Goal: Transaction & Acquisition: Book appointment/travel/reservation

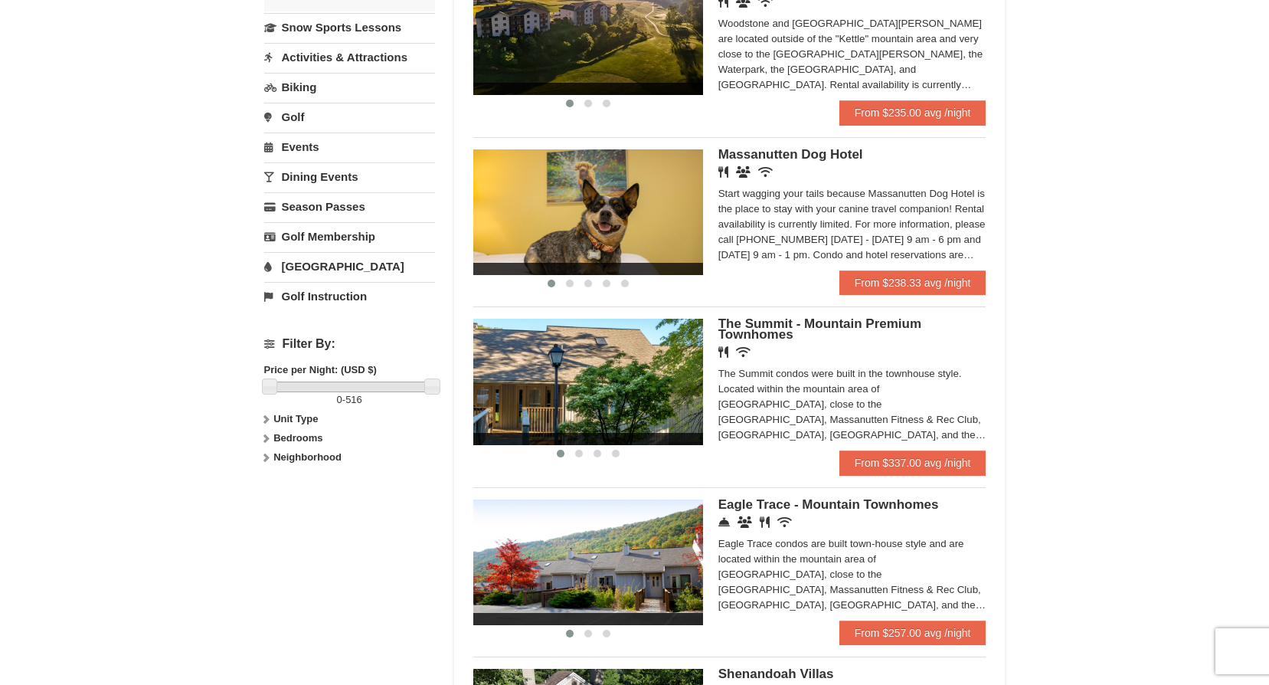
scroll to position [460, 0]
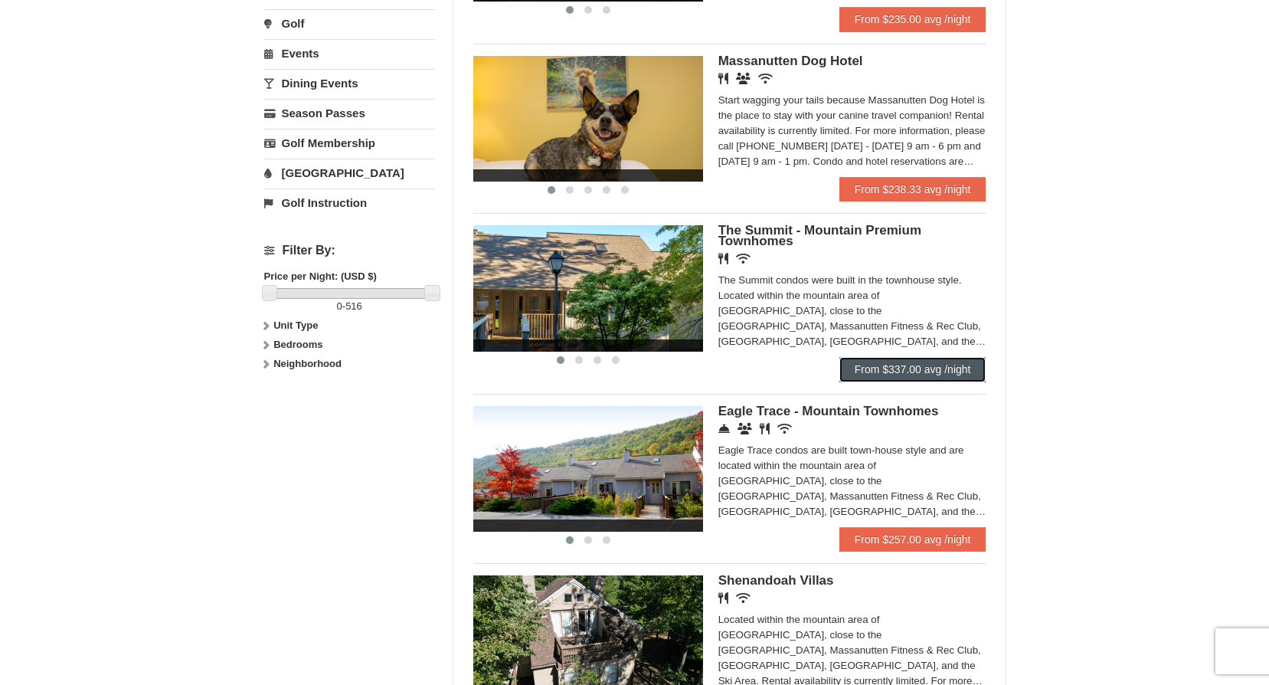
click at [882, 365] on link "From $337.00 avg /night" at bounding box center [913, 369] width 147 height 25
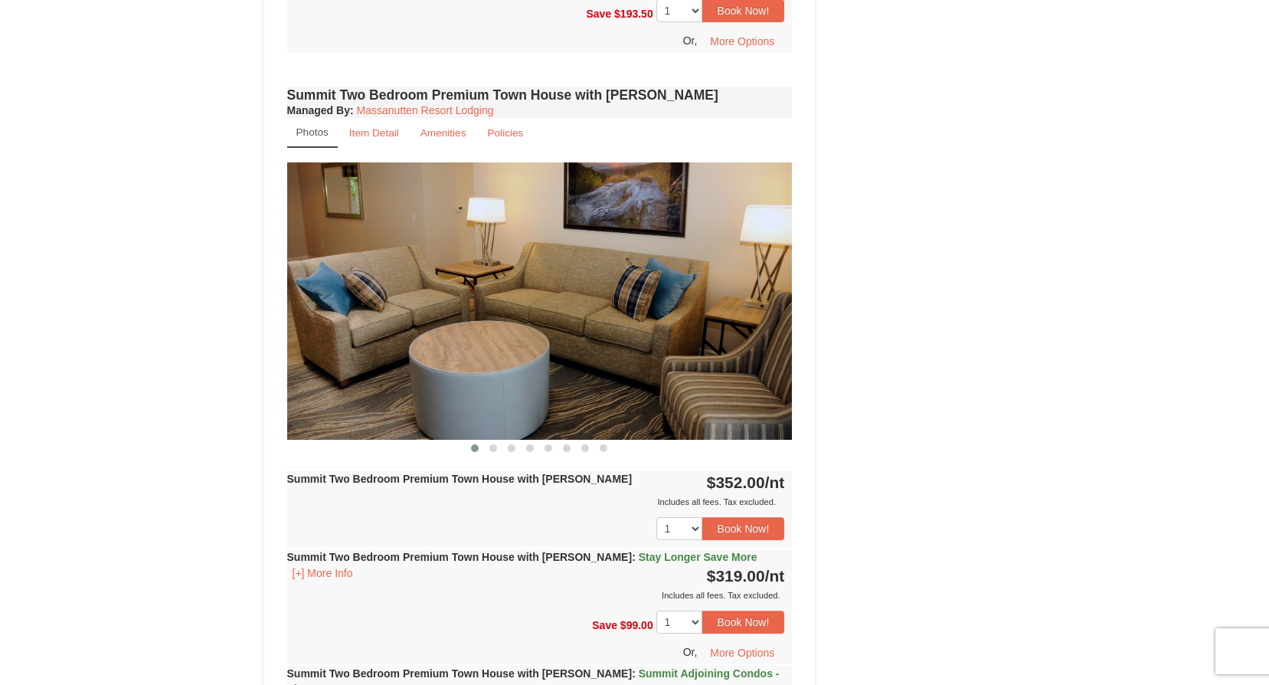
scroll to position [2681, 0]
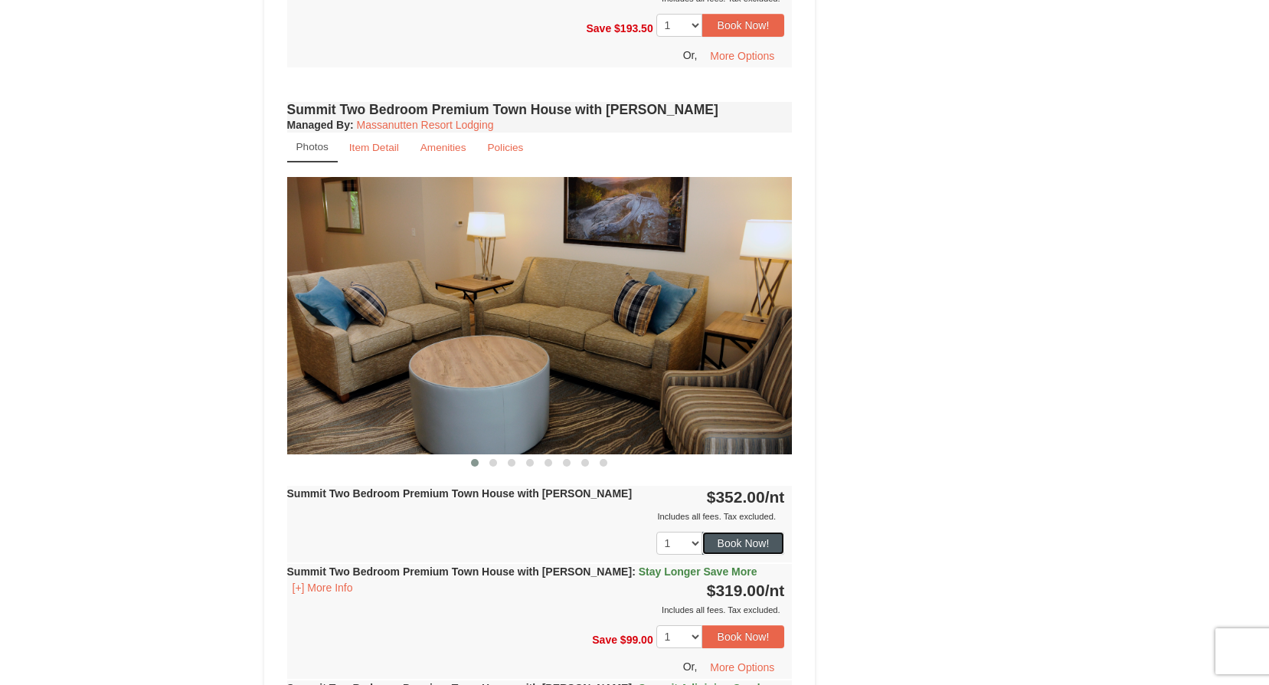
click at [759, 532] on button "Book Now!" at bounding box center [743, 543] width 83 height 23
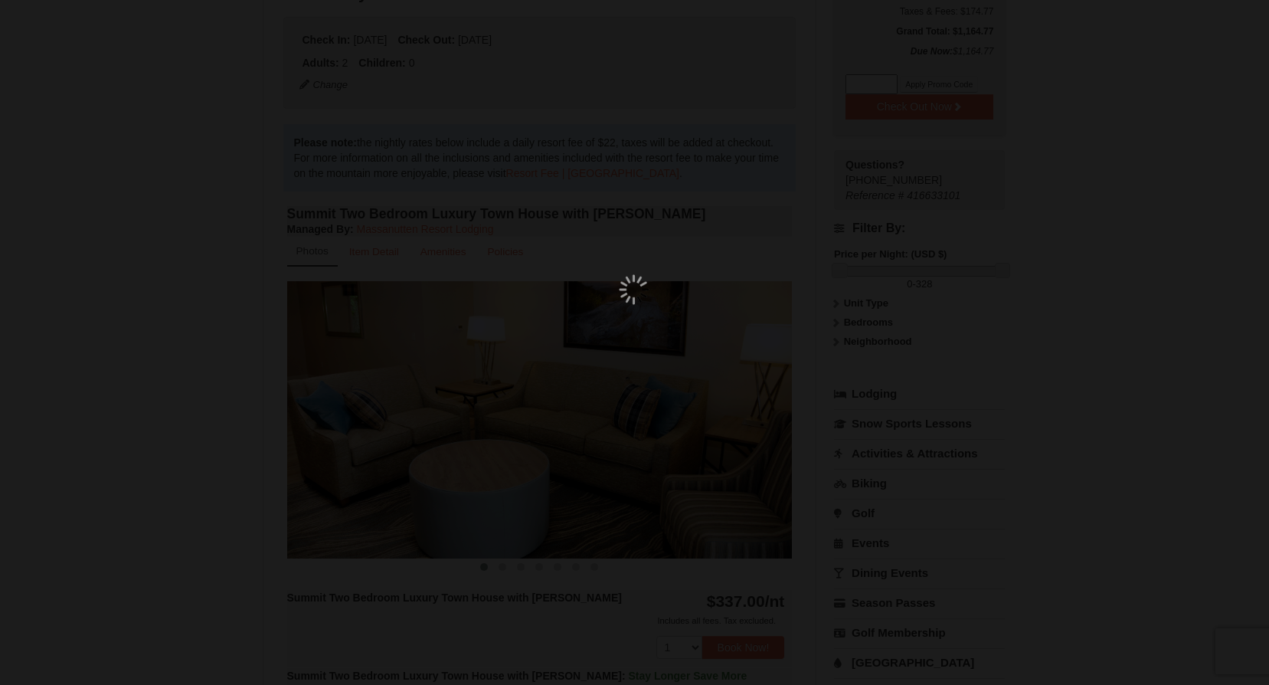
scroll to position [149, 0]
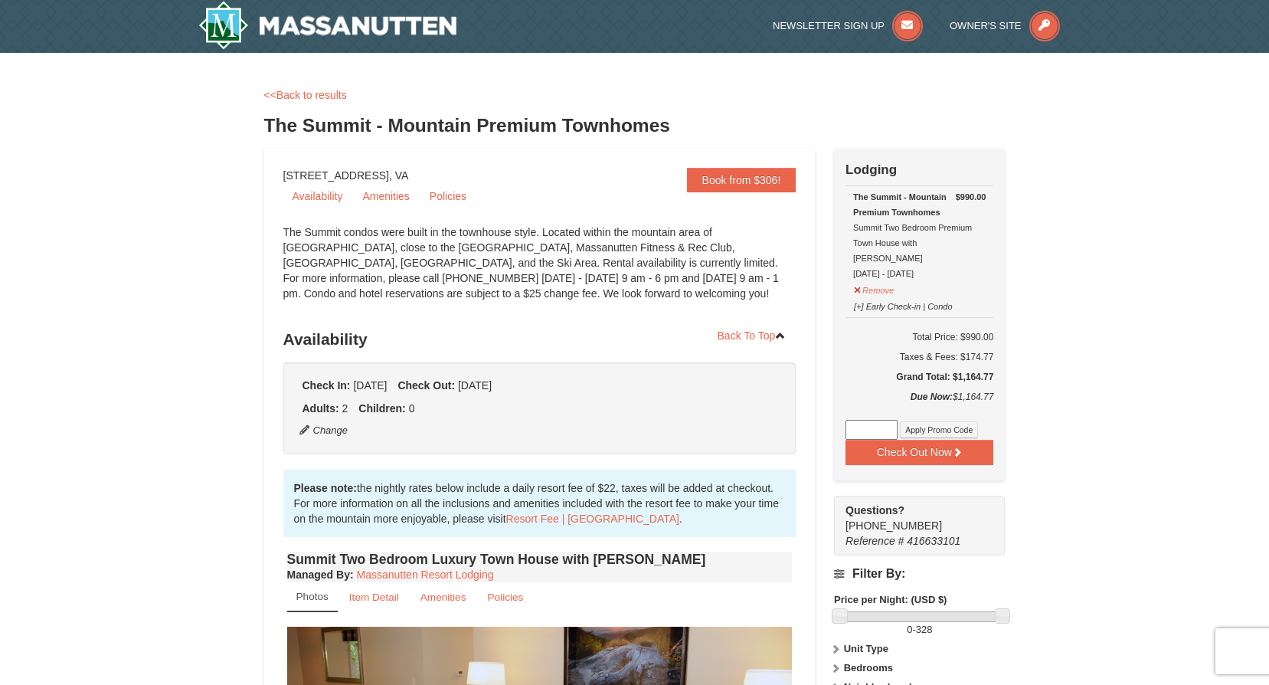
scroll to position [0, 0]
